Goal: Manage account settings

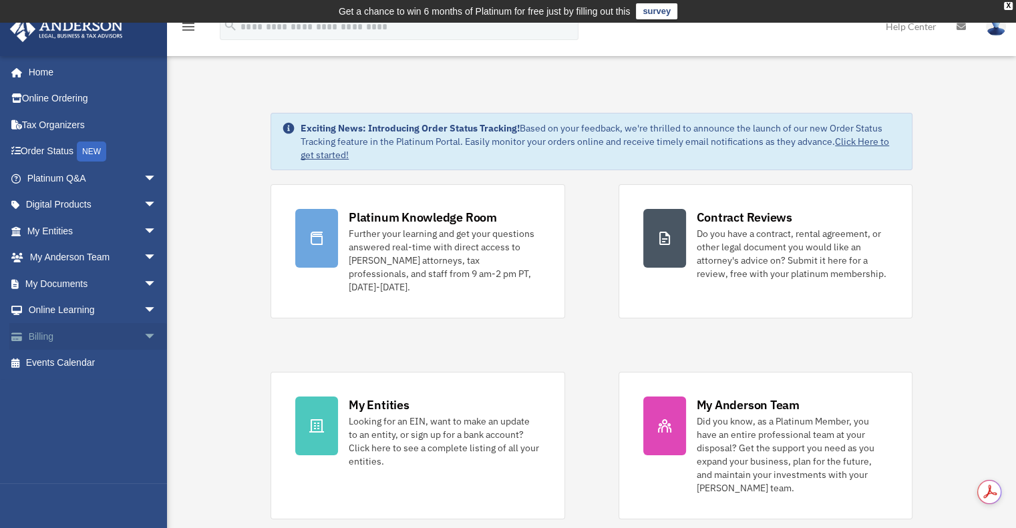
click at [144, 339] on span "arrow_drop_down" at bounding box center [157, 336] width 27 height 27
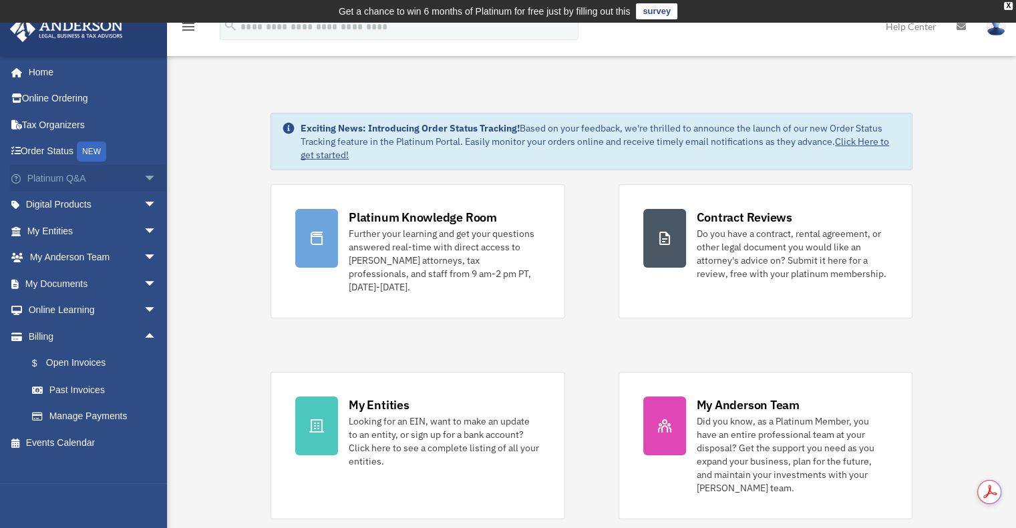
click at [144, 176] on span "arrow_drop_down" at bounding box center [157, 178] width 27 height 27
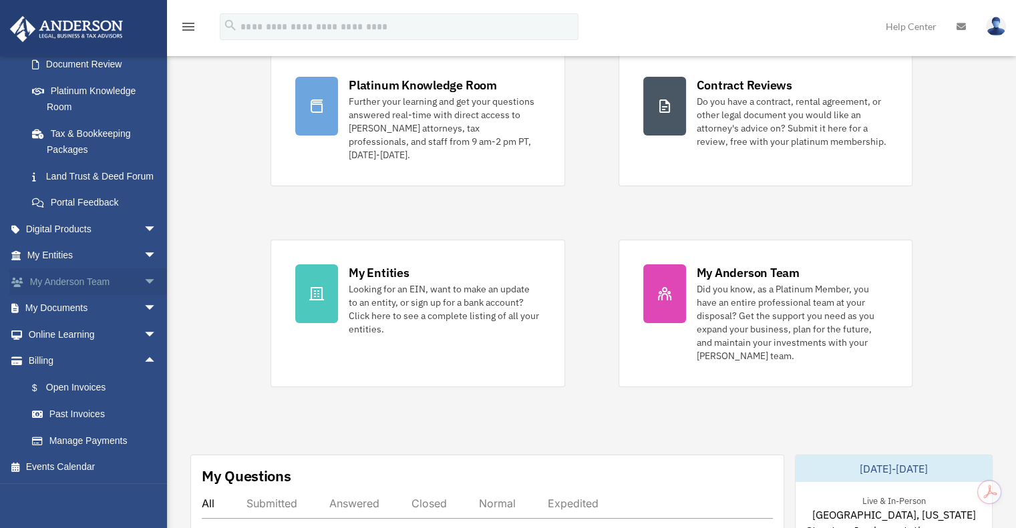
scroll to position [134, 0]
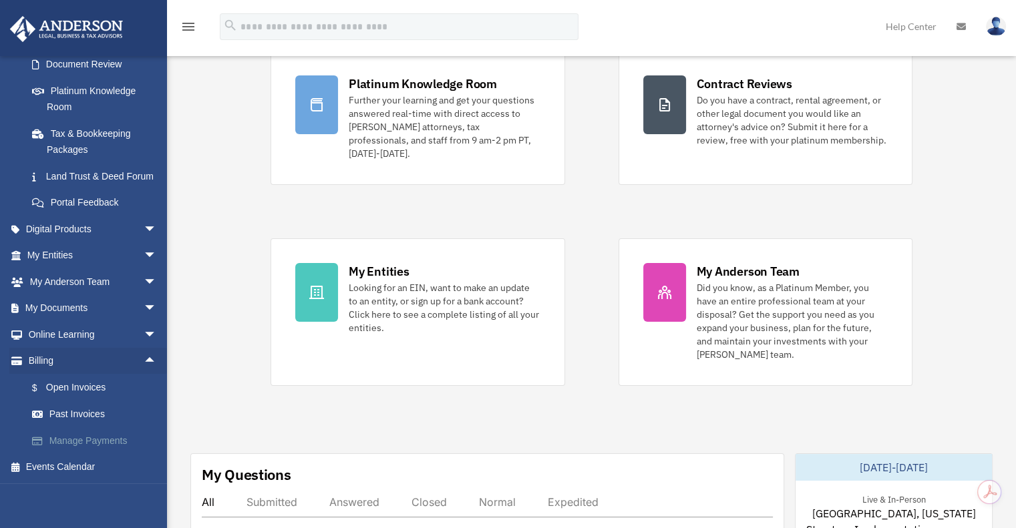
click at [84, 437] on link "Manage Payments" at bounding box center [98, 440] width 158 height 27
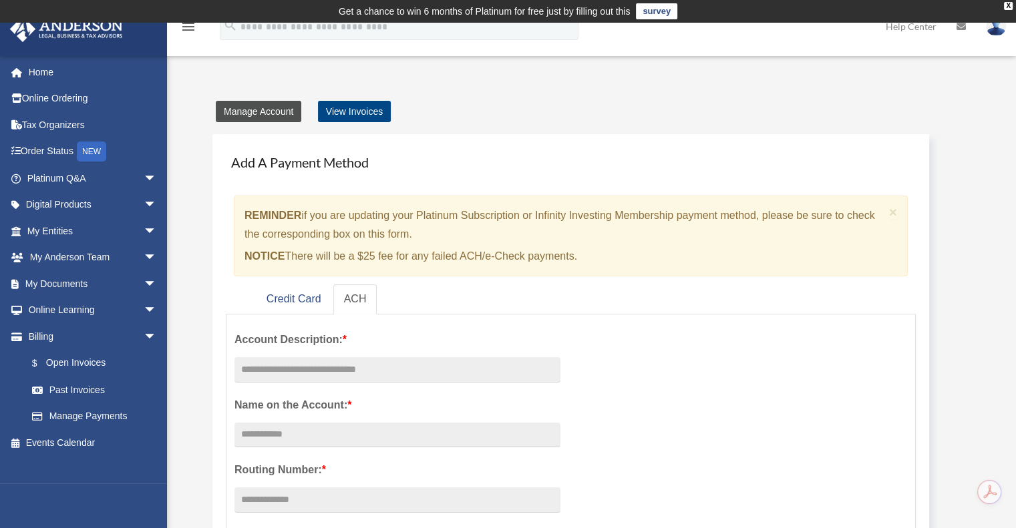
click at [278, 113] on link "Manage Account" at bounding box center [258, 111] width 85 height 21
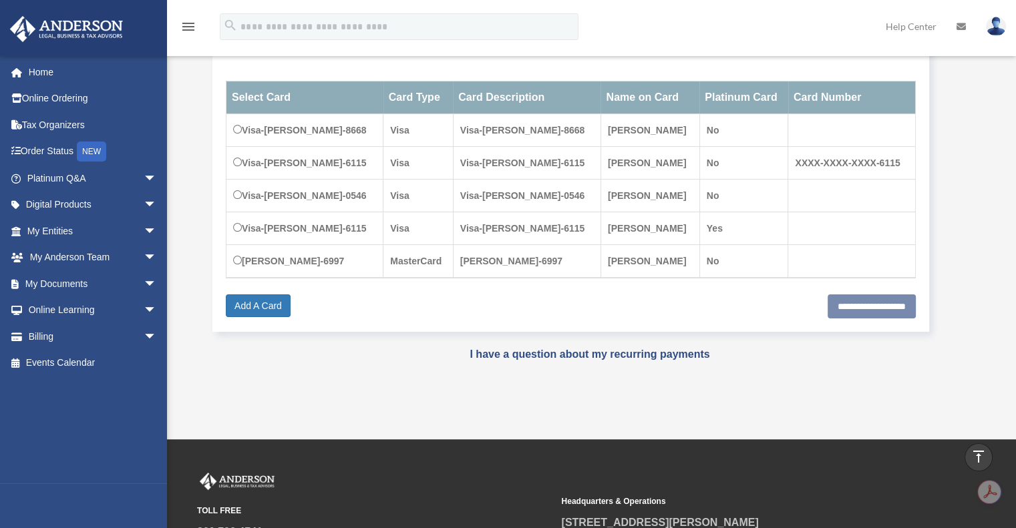
scroll to position [200, 0]
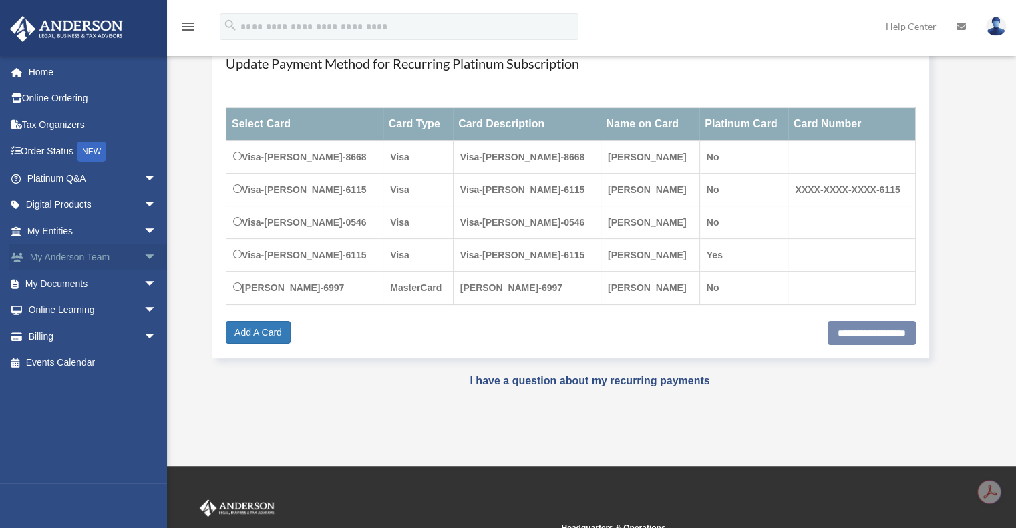
click at [144, 258] on span "arrow_drop_down" at bounding box center [157, 257] width 27 height 27
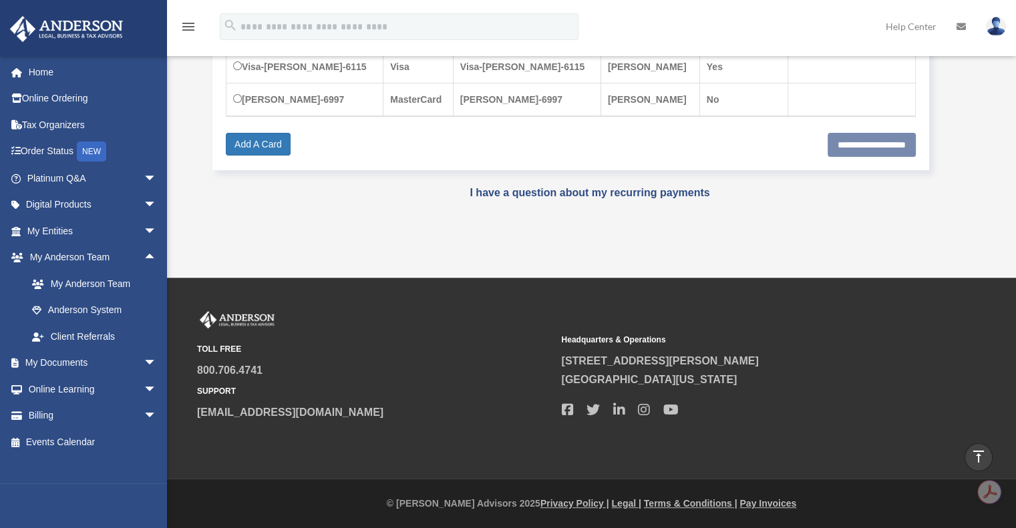
scroll to position [465, 0]
click at [994, 23] on img at bounding box center [996, 26] width 20 height 19
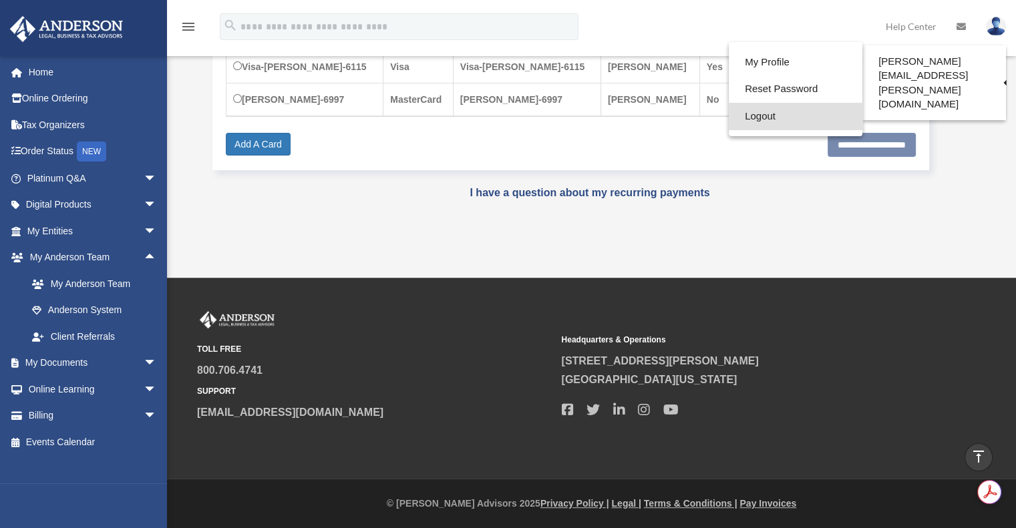
click at [756, 115] on link "Logout" at bounding box center [795, 116] width 134 height 27
